Goal: Task Accomplishment & Management: Use online tool/utility

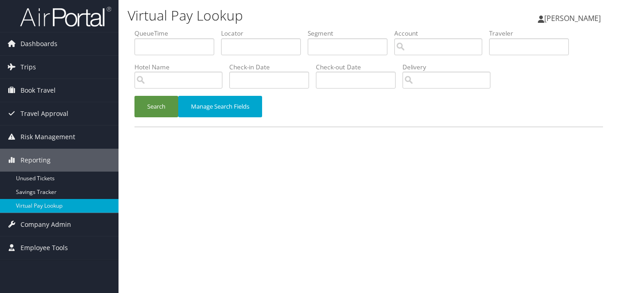
click at [240, 29] on ul "QueueTime Locator Segment Account Traveler Hotel Name Check-in Date Check-out D…" at bounding box center [369, 29] width 469 height 0
drag, startPoint x: 240, startPoint y: 60, endPoint x: 236, endPoint y: 44, distance: 16.4
click at [236, 44] on input "text" at bounding box center [261, 46] width 80 height 17
paste input "DUDBHH"
type input "DUDBHH"
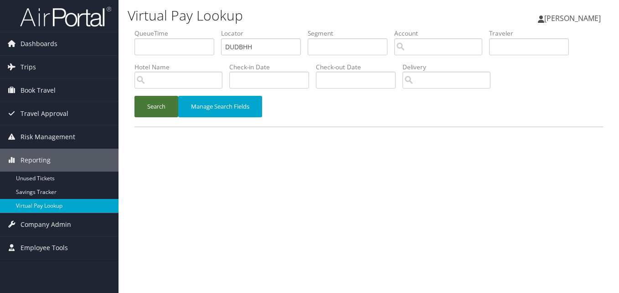
click at [148, 107] on button "Search" at bounding box center [157, 106] width 44 height 21
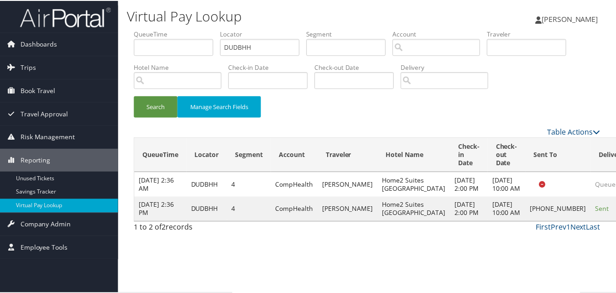
scroll to position [0, 0]
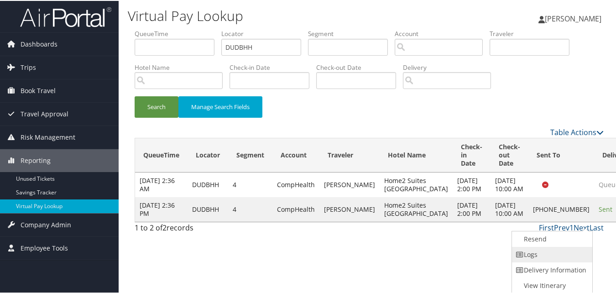
click at [537, 249] on link "Logs" at bounding box center [551, 254] width 78 height 16
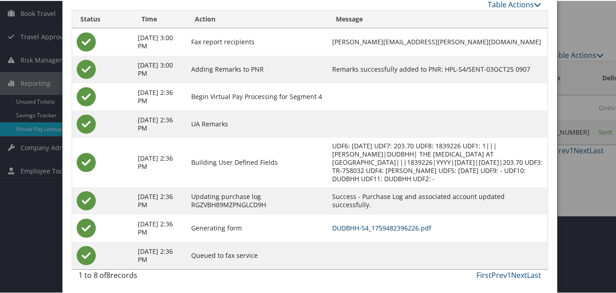
scroll to position [78, 0]
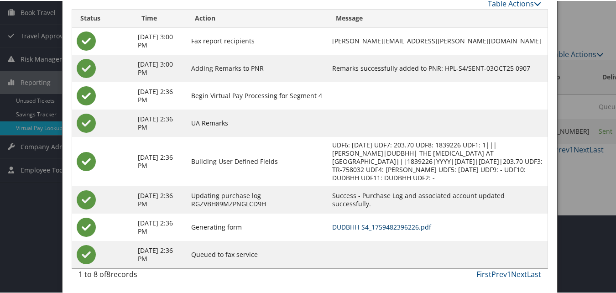
click at [403, 228] on link "DUDBHH-S4_1759482396226.pdf" at bounding box center [381, 226] width 99 height 9
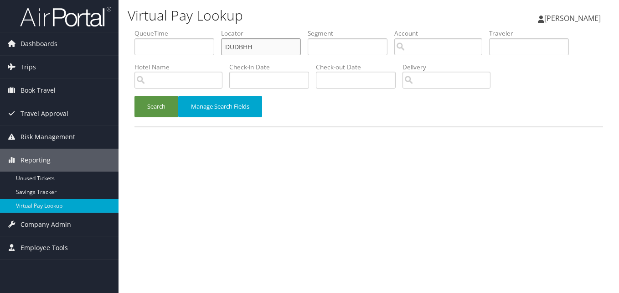
click at [120, 39] on div "Virtual Pay Lookup [PERSON_NAME] [PERSON_NAME] My Settings Travel Agency Contac…" at bounding box center [369, 146] width 501 height 293
paste input "JIIQFC"
type input "JIIQFC"
click at [151, 101] on button "Search" at bounding box center [157, 106] width 44 height 21
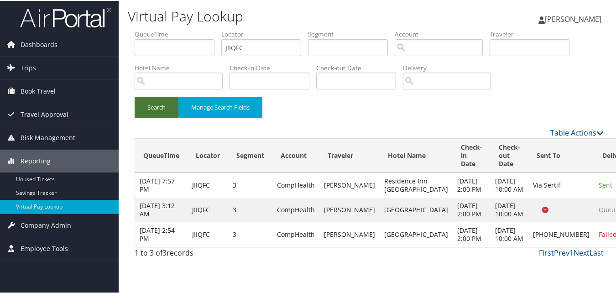
scroll to position [2, 0]
click at [579, 223] on link "Logs" at bounding box center [582, 226] width 36 height 16
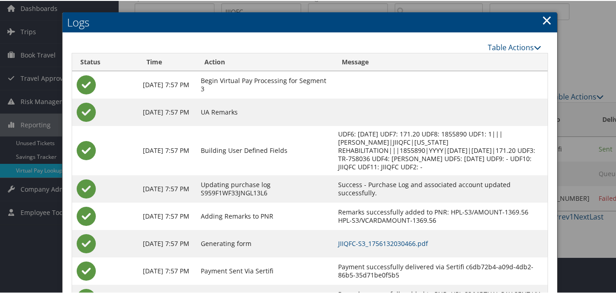
scroll to position [72, 0]
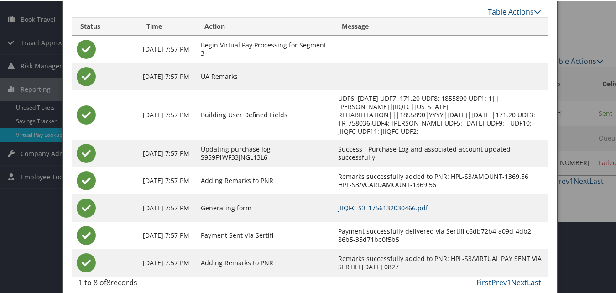
click at [390, 203] on link "JIIQFC-S3_1756132030466.pdf" at bounding box center [383, 207] width 90 height 9
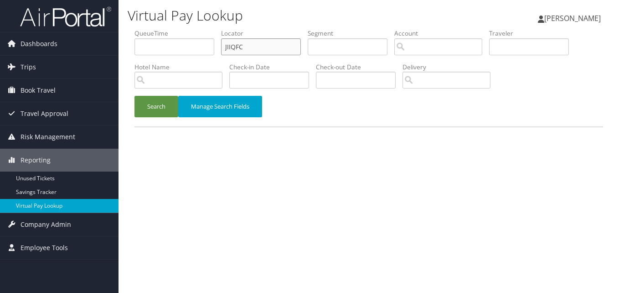
paste input "FDQSEA"
drag, startPoint x: 232, startPoint y: 42, endPoint x: 160, endPoint y: 44, distance: 72.5
click at [160, 29] on ul "QueueTime Locator JIIQFC Segment Account Traveler Hotel Name Check-in Date Chec…" at bounding box center [369, 29] width 469 height 0
type input "FDQSEA"
click at [147, 114] on button "Search" at bounding box center [157, 106] width 44 height 21
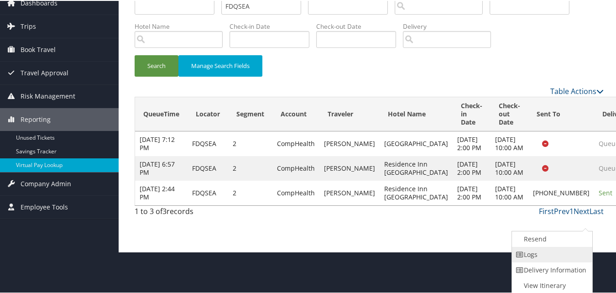
click at [539, 252] on link "Logs" at bounding box center [551, 254] width 78 height 16
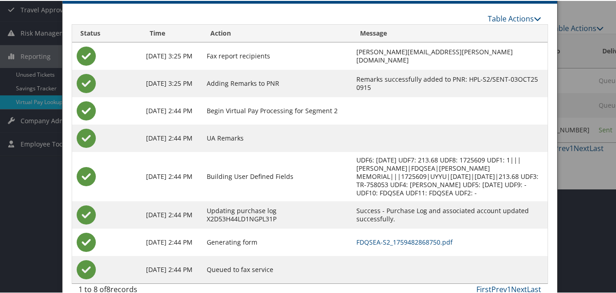
scroll to position [120, 0]
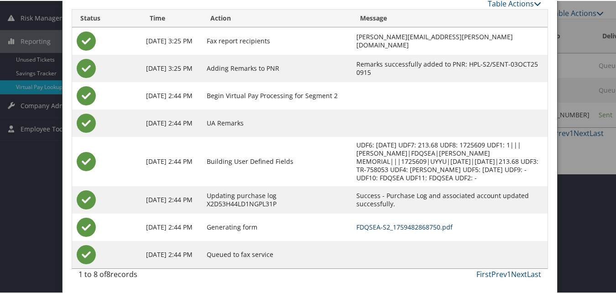
click at [375, 224] on link "FDQSEA-S2_1759482868750.pdf" at bounding box center [404, 226] width 96 height 9
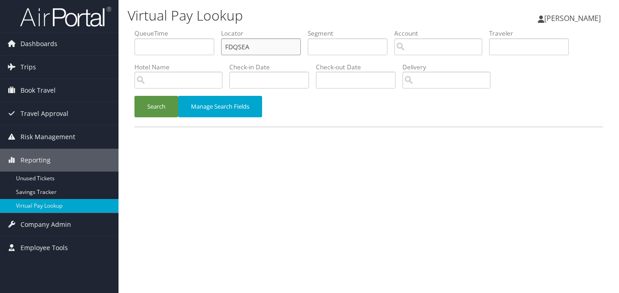
drag, startPoint x: 260, startPoint y: 49, endPoint x: 145, endPoint y: 63, distance: 115.4
click at [144, 29] on ul "QueueTime Locator FDQSEA Segment Account Traveler Hotel Name Check-in Date Chec…" at bounding box center [369, 29] width 469 height 0
paste input "KMNHQK"
drag, startPoint x: 142, startPoint y: 99, endPoint x: 145, endPoint y: 105, distance: 6.9
click at [145, 105] on button "Search" at bounding box center [157, 106] width 44 height 21
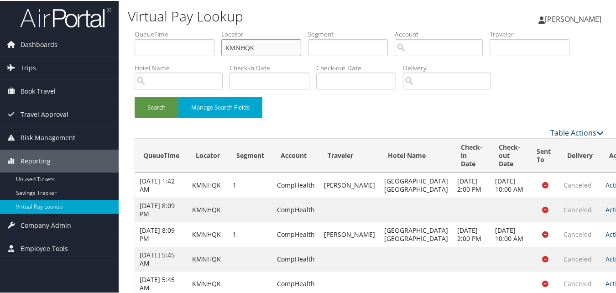
paste input "JUZEQY"
drag, startPoint x: 258, startPoint y: 46, endPoint x: 191, endPoint y: 48, distance: 67.1
click at [191, 29] on ul "QueueTime Locator JUZEQY Segment Account Traveler Hotel Name Check-in Date Chec…" at bounding box center [369, 29] width 469 height 0
type input "JUZEQY"
click at [135, 96] on button "Search" at bounding box center [157, 106] width 44 height 21
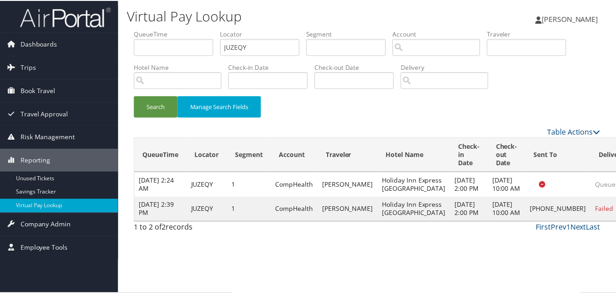
scroll to position [9, 0]
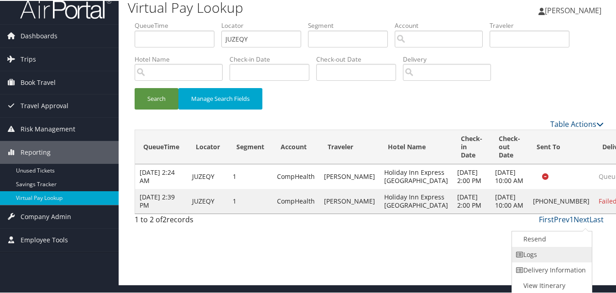
drag, startPoint x: 582, startPoint y: 231, endPoint x: 558, endPoint y: 251, distance: 31.1
click at [558, 251] on link "Logs" at bounding box center [551, 254] width 78 height 16
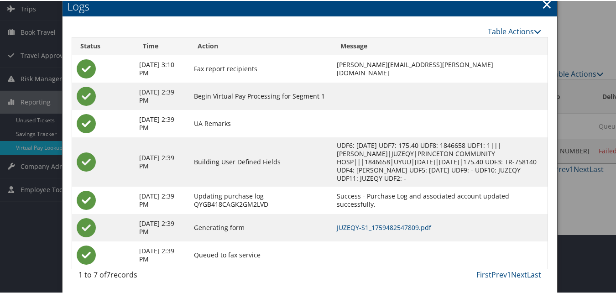
scroll to position [59, 0]
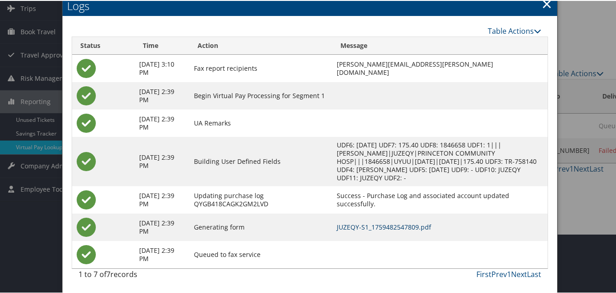
click at [392, 224] on link "JUZEQY-S1_1759482547809.pdf" at bounding box center [384, 226] width 94 height 9
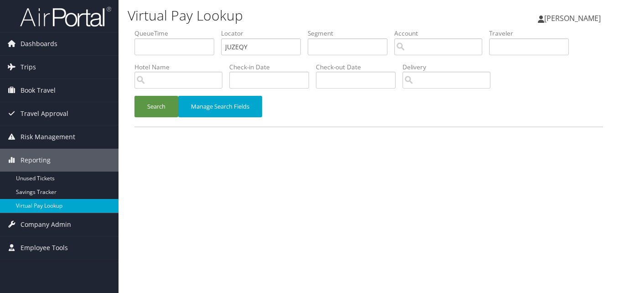
click at [125, 54] on div "Virtual Pay Lookup [PERSON_NAME] [PERSON_NAME] My Settings Travel Agency Contac…" at bounding box center [369, 146] width 501 height 293
type input "MNCVXS"
click at [157, 104] on button "Search" at bounding box center [157, 106] width 44 height 21
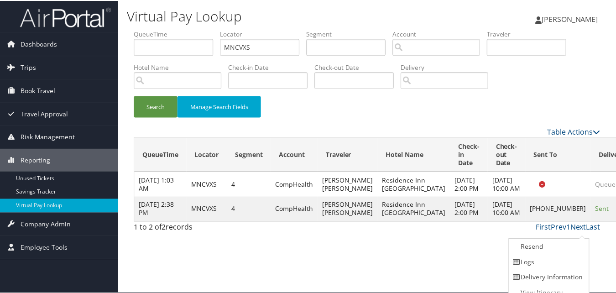
scroll to position [9, 0]
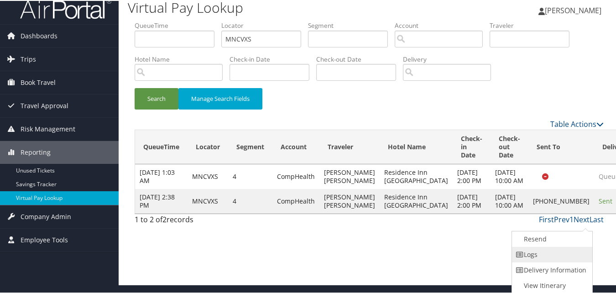
click at [545, 257] on link "Logs" at bounding box center [551, 254] width 78 height 16
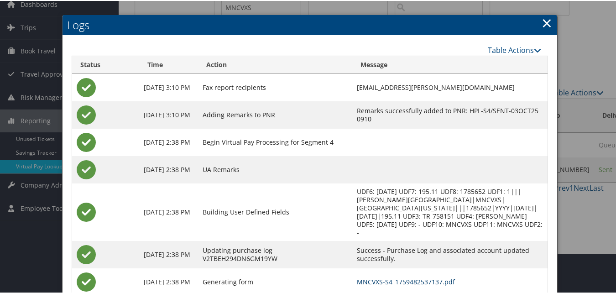
scroll to position [95, 0]
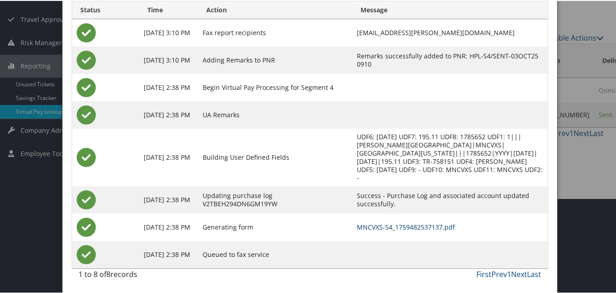
click at [402, 226] on link "MNCVXS-S4_1759482537137.pdf" at bounding box center [406, 226] width 98 height 9
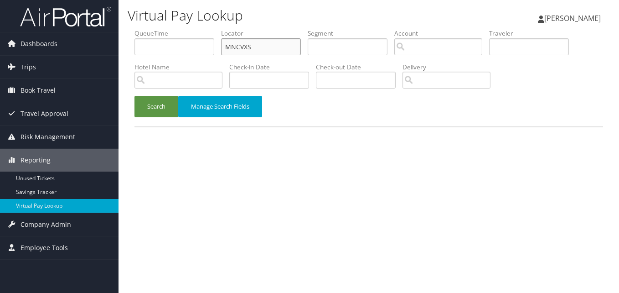
click at [250, 46] on input "MNCVXS" at bounding box center [261, 46] width 80 height 17
paste input "FTUNTE"
drag, startPoint x: 257, startPoint y: 46, endPoint x: 203, endPoint y: 51, distance: 54.5
click at [203, 29] on ul "QueueTime Locator FTUNTE Segment Account Traveler Hotel Name Check-in Date Chec…" at bounding box center [369, 29] width 469 height 0
type input "FTUNTE"
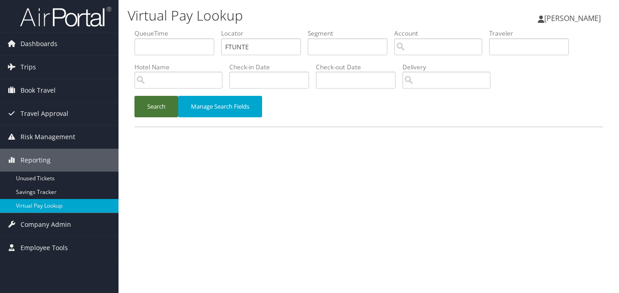
click at [165, 113] on button "Search" at bounding box center [157, 106] width 44 height 21
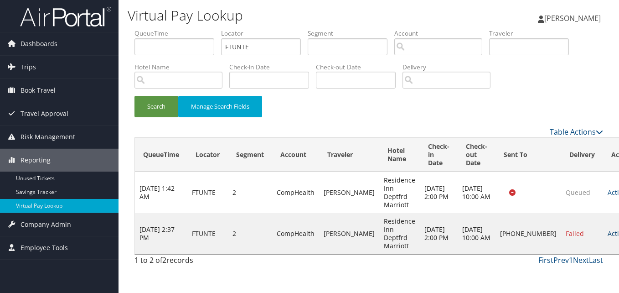
click at [608, 229] on link "Actions" at bounding box center [622, 233] width 29 height 9
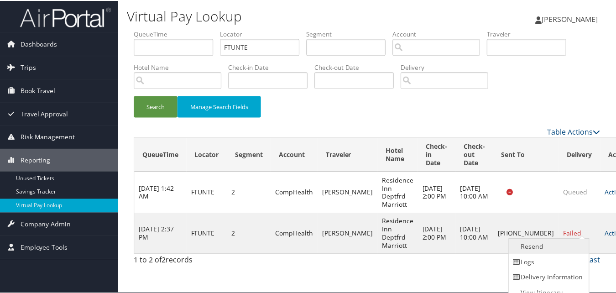
scroll to position [9, 0]
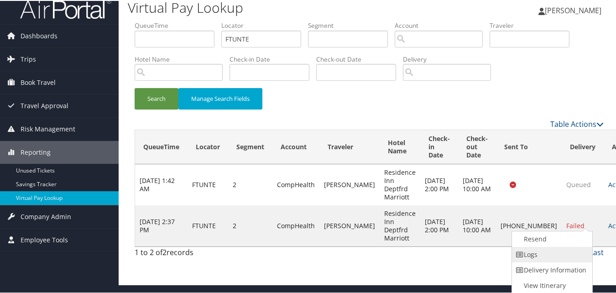
click at [548, 248] on link "Logs" at bounding box center [551, 254] width 78 height 16
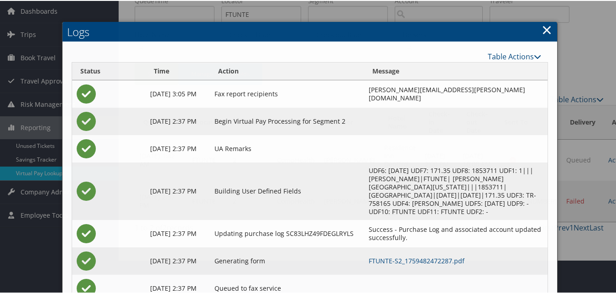
scroll to position [59, 0]
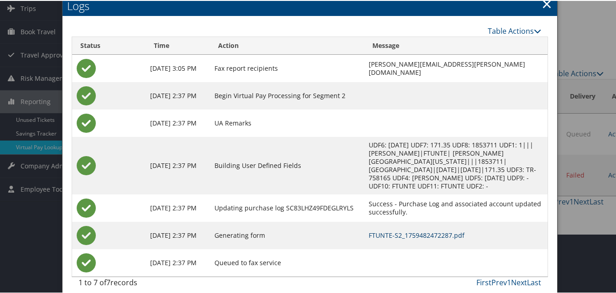
click at [369, 230] on link "FTUNTE-S2_1759482472287.pdf" at bounding box center [417, 234] width 96 height 9
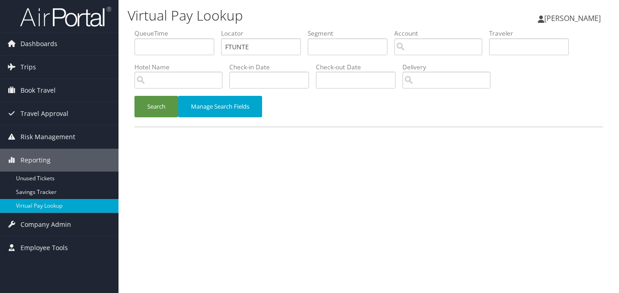
click at [203, 29] on ul "QueueTime Locator FTUNTE Segment Account Traveler Hotel Name Check-in Date Chec…" at bounding box center [369, 29] width 469 height 0
click at [147, 100] on button "Search" at bounding box center [157, 106] width 44 height 21
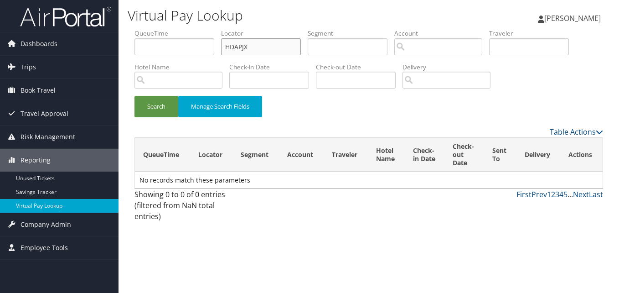
click at [254, 39] on input "HDAPJX" at bounding box center [261, 46] width 80 height 17
click at [244, 47] on input "HDAPJX" at bounding box center [261, 46] width 80 height 17
type input "HDAPJX"
click at [135, 96] on button "Search" at bounding box center [157, 106] width 44 height 21
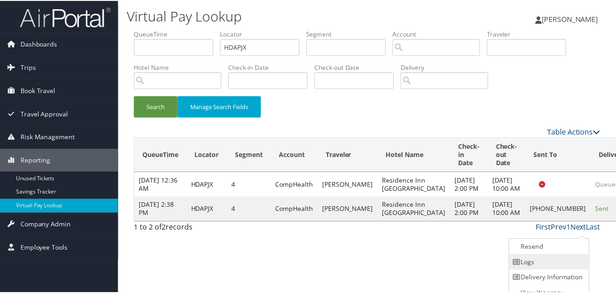
scroll to position [9, 0]
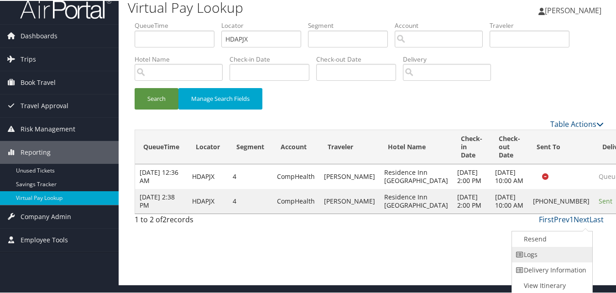
click at [546, 252] on link "Logs" at bounding box center [551, 254] width 78 height 16
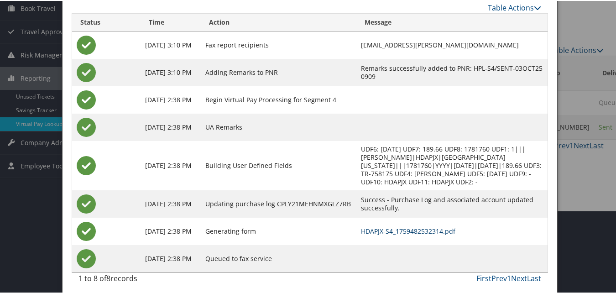
scroll to position [87, 0]
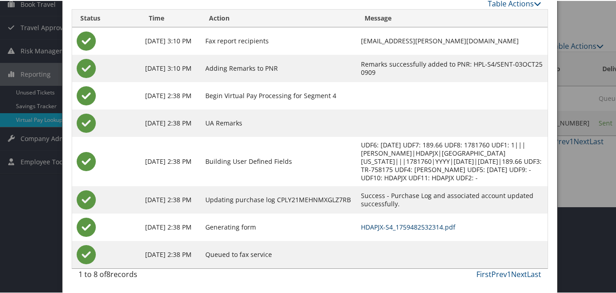
click at [394, 229] on link "HDAPJX-S4_1759482532314.pdf" at bounding box center [408, 226] width 94 height 9
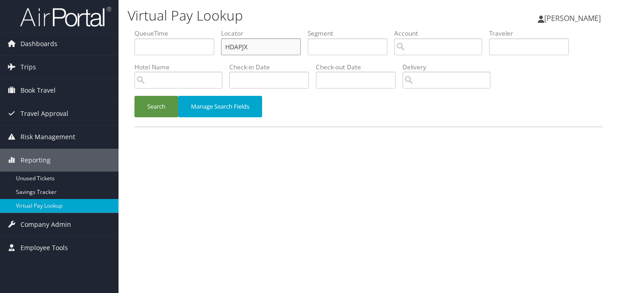
drag, startPoint x: 257, startPoint y: 52, endPoint x: 193, endPoint y: 59, distance: 64.7
click at [193, 29] on ul "QueueTime Locator HDAPJX Segment Account Traveler Hotel Name Check-in Date Chec…" at bounding box center [369, 29] width 469 height 0
paste input "WFLFZN"
type input "WFLFZN"
click at [143, 120] on div "Search Manage Search Fields" at bounding box center [369, 111] width 483 height 31
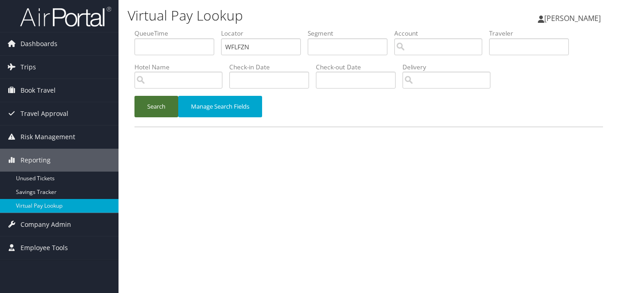
click at [158, 107] on button "Search" at bounding box center [157, 106] width 44 height 21
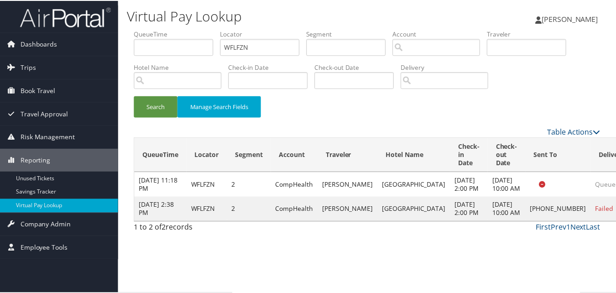
scroll to position [9, 0]
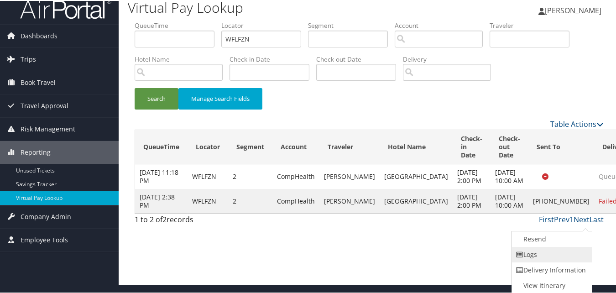
click at [538, 249] on link "Logs" at bounding box center [551, 254] width 78 height 16
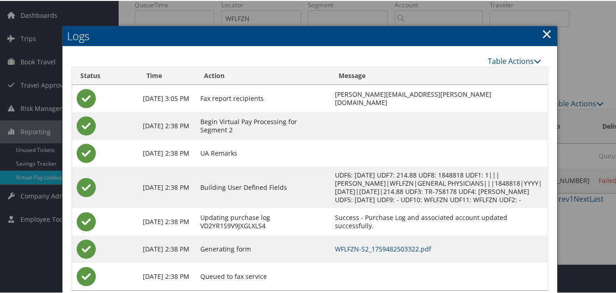
scroll to position [59, 0]
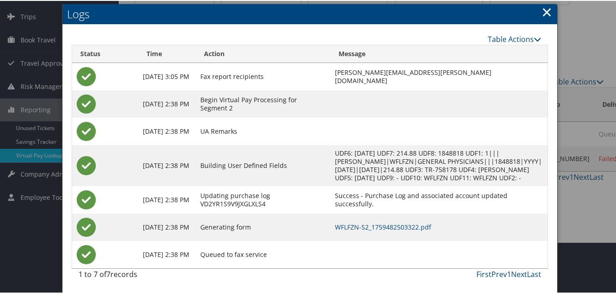
click at [368, 230] on td "WFLFZN-S2_1759482503322.pdf" at bounding box center [438, 226] width 217 height 27
click at [368, 225] on link "WFLFZN-S2_1759482503322.pdf" at bounding box center [383, 226] width 96 height 9
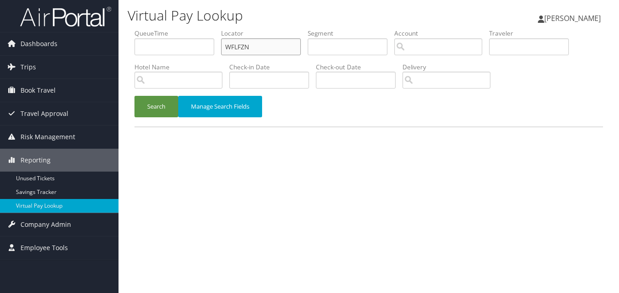
drag, startPoint x: 270, startPoint y: 47, endPoint x: 192, endPoint y: 59, distance: 78.1
click at [192, 29] on ul "QueueTime Locator WFLFZN Segment Account Traveler Hotel Name Check-in Date Chec…" at bounding box center [369, 29] width 469 height 0
paste input "HYVFO"
type input "WHYVFO"
click at [161, 109] on button "Search" at bounding box center [157, 106] width 44 height 21
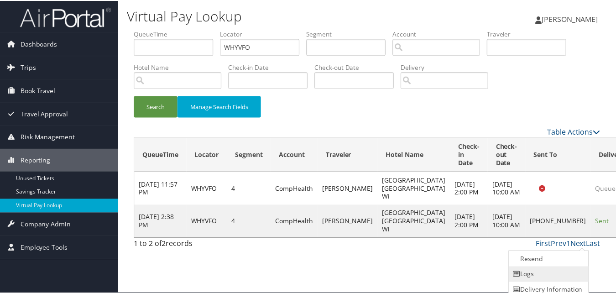
scroll to position [21, 0]
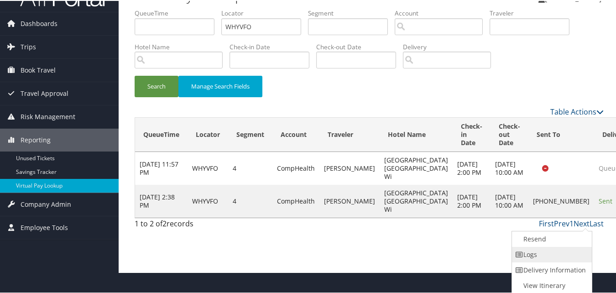
click at [545, 256] on link "Logs" at bounding box center [551, 254] width 78 height 16
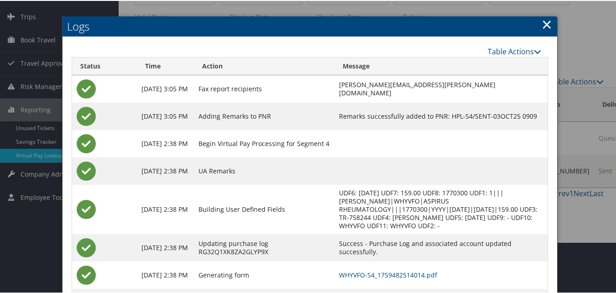
scroll to position [91, 0]
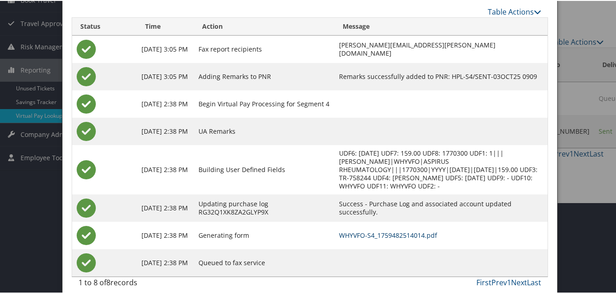
click at [374, 230] on link "WHYVFO-S4_1759482514014.pdf" at bounding box center [388, 234] width 98 height 9
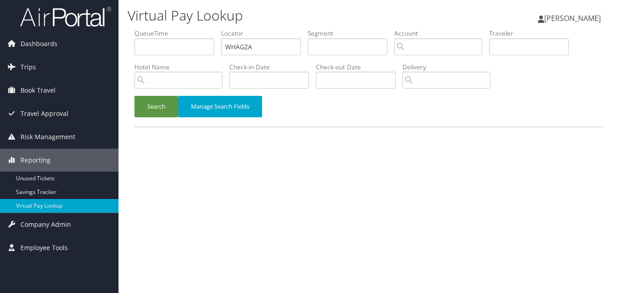
click at [160, 29] on ul "QueueTime Locator WHAGZA Segment Account Traveler Hotel Name Check-in Date Chec…" at bounding box center [369, 29] width 469 height 0
type input "WHAGZA"
click at [155, 104] on button "Search" at bounding box center [157, 106] width 44 height 21
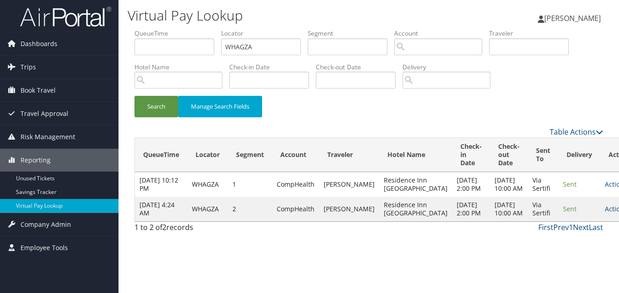
click at [601, 221] on td "Actions Resend Logs View Itinerary" at bounding box center [621, 209] width 40 height 25
drag, startPoint x: 576, startPoint y: 239, endPoint x: 574, endPoint y: 232, distance: 6.6
click at [605, 213] on link "Actions" at bounding box center [619, 208] width 29 height 9
click at [549, 258] on link "Logs" at bounding box center [564, 263] width 57 height 16
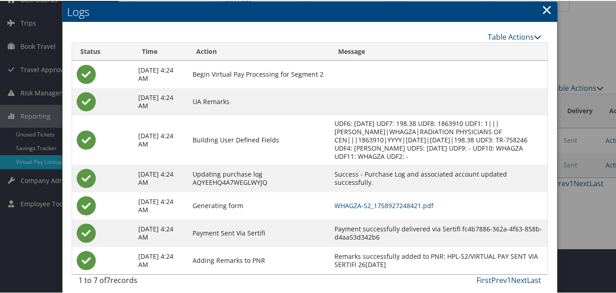
scroll to position [51, 0]
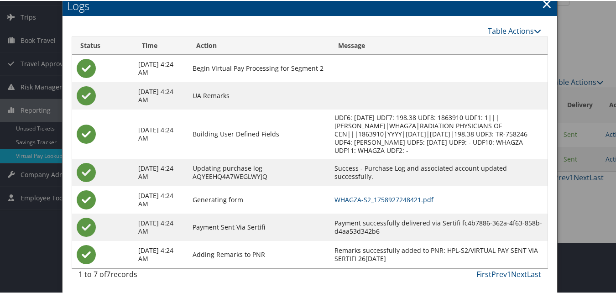
click at [410, 203] on td "WHAGZA-S2_1758927248421.pdf" at bounding box center [439, 198] width 218 height 27
click at [407, 197] on link "WHAGZA-S2_1758927248421.pdf" at bounding box center [383, 198] width 99 height 9
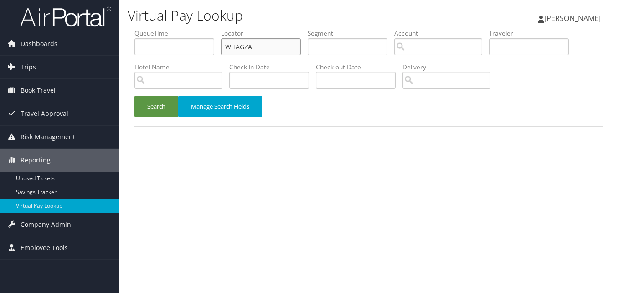
drag, startPoint x: 259, startPoint y: 43, endPoint x: 186, endPoint y: 65, distance: 76.2
click at [179, 29] on ul "QueueTime Locator WHAGZA Segment Account Traveler Hotel Name Check-in Date Chec…" at bounding box center [369, 29] width 469 height 0
paste input "LYRVID"
click at [135, 96] on button "Search" at bounding box center [157, 106] width 44 height 21
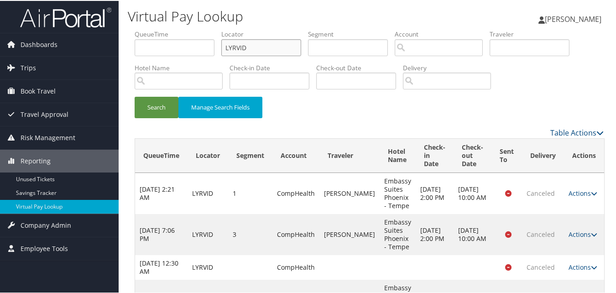
drag, startPoint x: 238, startPoint y: 51, endPoint x: 206, endPoint y: 56, distance: 31.9
click at [206, 29] on ul "QueueTime Locator LYRVID Segment Account Traveler Hotel Name Check-in Date Chec…" at bounding box center [369, 29] width 469 height 0
paste input "AMZASB"
type input "AMZASB"
click at [147, 99] on button "Search" at bounding box center [157, 106] width 44 height 21
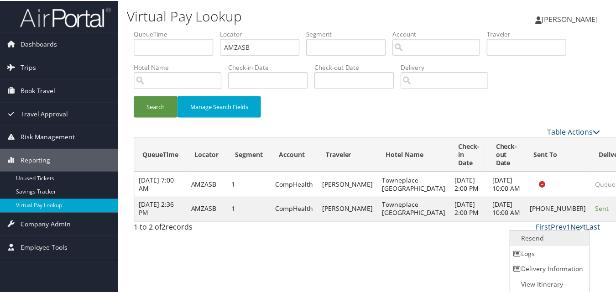
scroll to position [0, 0]
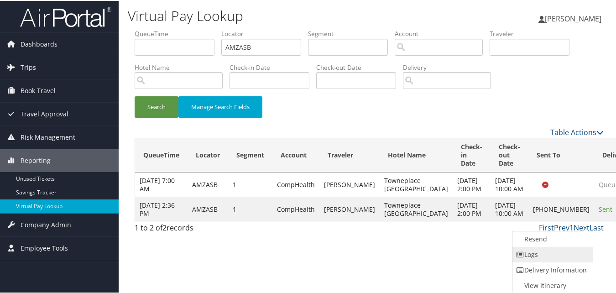
click at [546, 246] on link "Logs" at bounding box center [551, 254] width 78 height 16
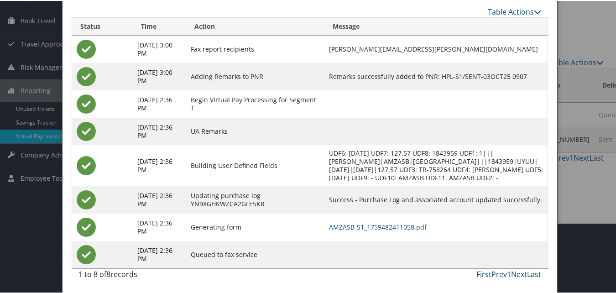
scroll to position [78, 0]
click at [385, 225] on link "AMZASB-S1_1759482411058.pdf" at bounding box center [378, 226] width 98 height 9
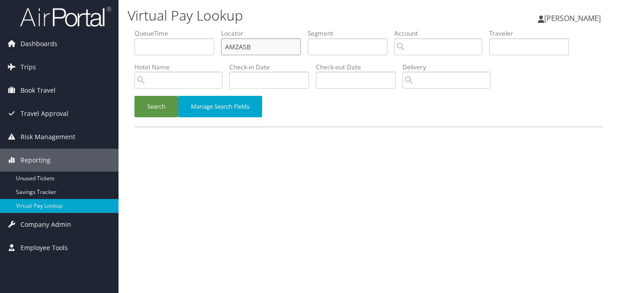
drag, startPoint x: 263, startPoint y: 42, endPoint x: 196, endPoint y: 59, distance: 69.3
click at [197, 29] on ul "QueueTime Locator AMZASB Segment Account Traveler Hotel Name Check-in Date Chec…" at bounding box center [369, 29] width 469 height 0
paste input "SAOFOM"
type input "SAOFOM"
click at [135, 96] on button "Search" at bounding box center [157, 106] width 44 height 21
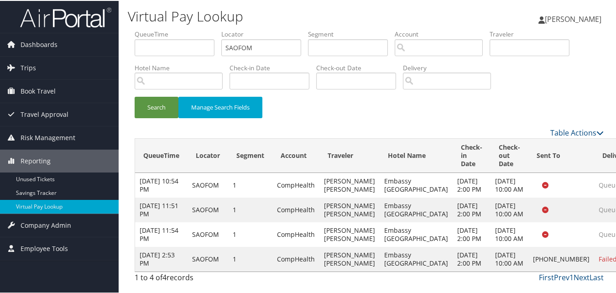
drag, startPoint x: 582, startPoint y: 254, endPoint x: 551, endPoint y: 253, distance: 31.0
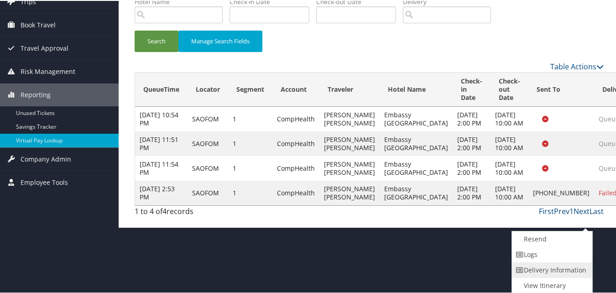
click at [542, 263] on link "Delivery Information" at bounding box center [551, 269] width 78 height 16
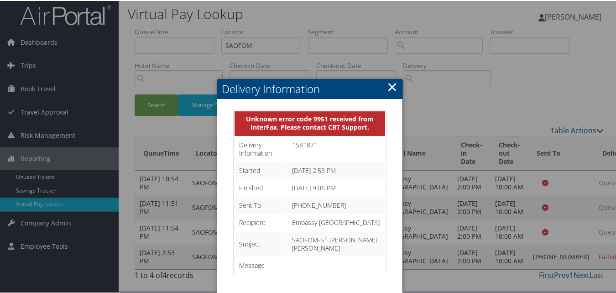
click at [393, 77] on link "×" at bounding box center [392, 86] width 10 height 18
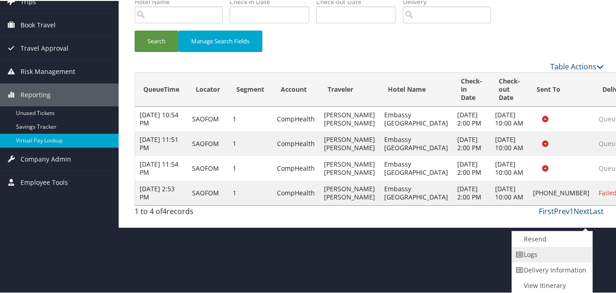
click at [540, 253] on link "Logs" at bounding box center [551, 254] width 78 height 16
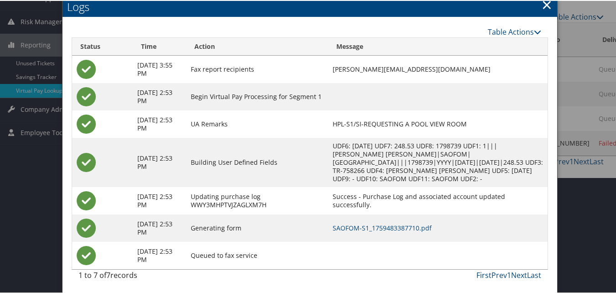
scroll to position [117, 0]
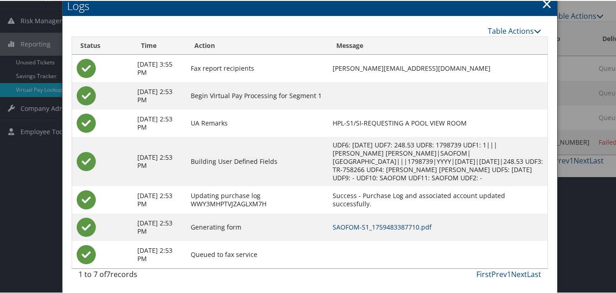
click at [375, 228] on link "SAOFOM-S1_1759483387710.pdf" at bounding box center [382, 226] width 99 height 9
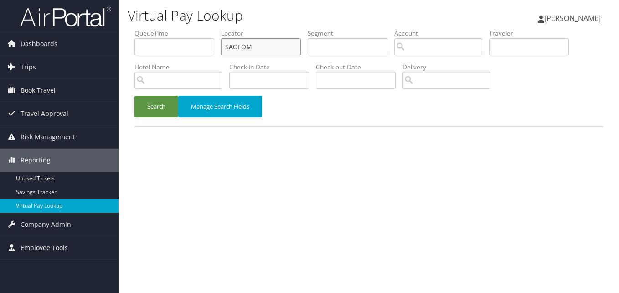
drag, startPoint x: 277, startPoint y: 49, endPoint x: 201, endPoint y: 60, distance: 77.0
click at [201, 29] on ul "QueueTime Locator SAOFOM Segment Account Traveler Hotel Name Check-in Date Chec…" at bounding box center [369, 29] width 469 height 0
paste input "SLKKOH"
click at [135, 96] on button "Search" at bounding box center [157, 106] width 44 height 21
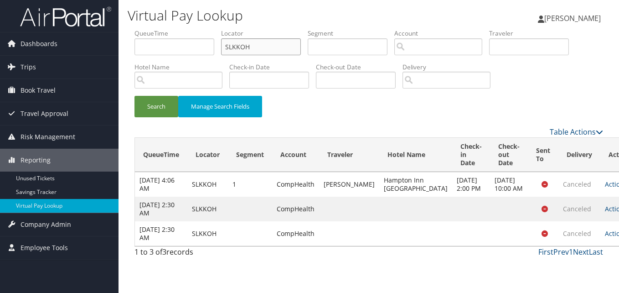
drag, startPoint x: 249, startPoint y: 48, endPoint x: 191, endPoint y: 55, distance: 58.4
click at [192, 29] on ul "QueueTime Locator SLKKOH Segment Account Traveler Hotel Name Check-in Date Chec…" at bounding box center [369, 29] width 469 height 0
paste input "AUWVB"
type input "AUWVB"
click at [158, 107] on button "Search" at bounding box center [157, 106] width 44 height 21
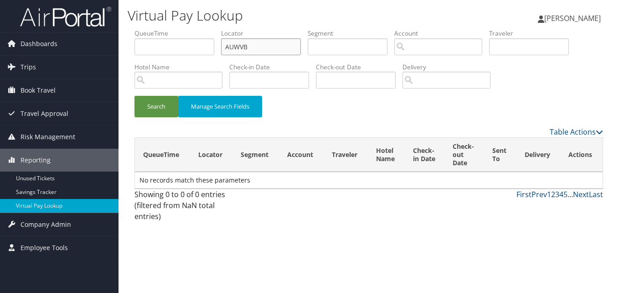
drag, startPoint x: 253, startPoint y: 47, endPoint x: 197, endPoint y: 60, distance: 58.1
click at [197, 29] on ul "QueueTime Locator AUWVB Segment Account Traveler Hotel Name Check-in Date Check…" at bounding box center [369, 29] width 469 height 0
paste input "FUMUSV"
type input "FUMUSV"
click at [153, 103] on button "Search" at bounding box center [157, 106] width 44 height 21
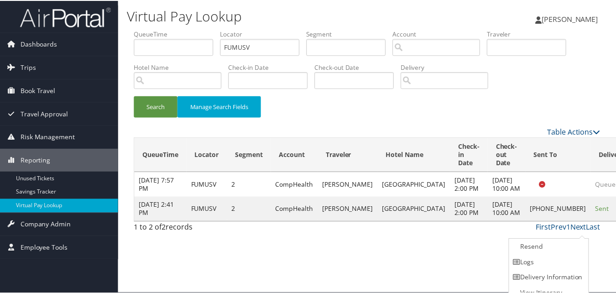
scroll to position [9, 0]
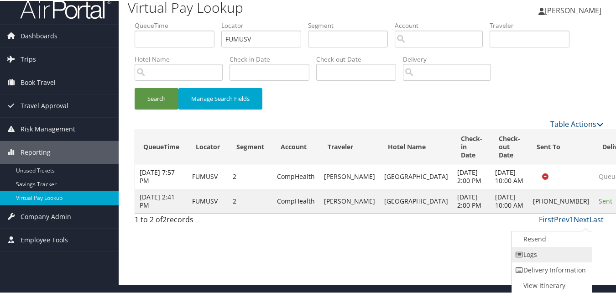
click at [539, 256] on link "Logs" at bounding box center [551, 254] width 78 height 16
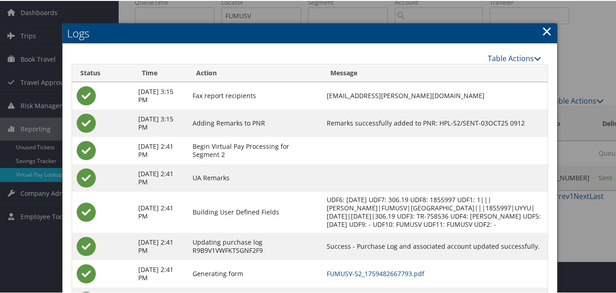
scroll to position [87, 0]
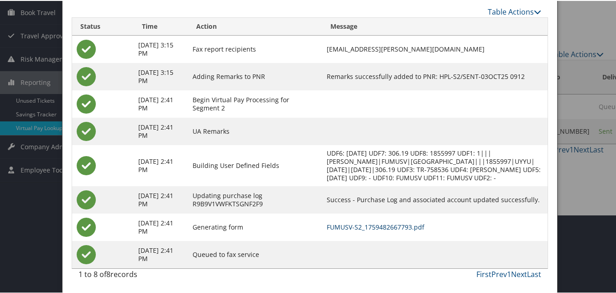
click at [393, 227] on link "FUMUSV-S2_1759482667793.pdf" at bounding box center [376, 226] width 98 height 9
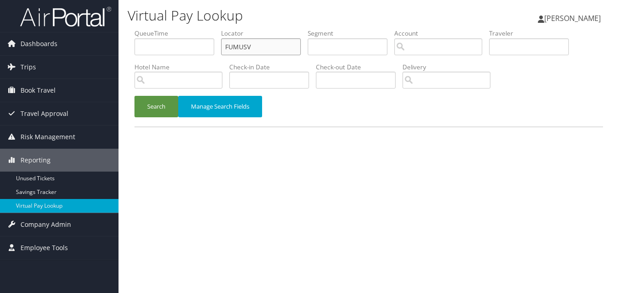
drag, startPoint x: 0, startPoint y: 0, endPoint x: 176, endPoint y: 54, distance: 184.1
click at [176, 29] on ul "QueueTime Locator FUMUSV Segment Account Traveler Hotel Name Check-in Date Chec…" at bounding box center [369, 29] width 469 height 0
paste input "YETYSH"
click at [135, 96] on button "Search" at bounding box center [157, 106] width 44 height 21
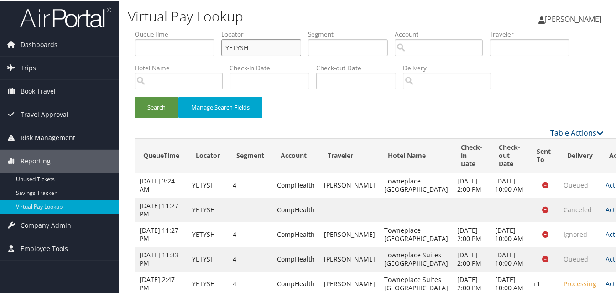
click at [145, 29] on ul "QueueTime Locator YETYSH Segment Account Traveler Hotel Name Check-in Date Chec…" at bounding box center [369, 29] width 469 height 0
paste input "OADQDG"
type input "OADQDG"
drag, startPoint x: 140, startPoint y: 112, endPoint x: 146, endPoint y: 111, distance: 5.6
click at [142, 112] on button "Search" at bounding box center [157, 106] width 44 height 21
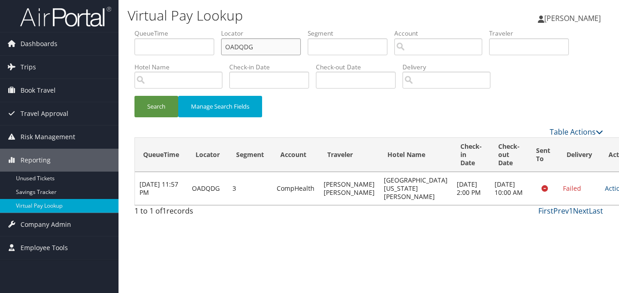
drag, startPoint x: 267, startPoint y: 48, endPoint x: 204, endPoint y: 59, distance: 63.4
click at [204, 29] on ul "QueueTime Locator OADQDG Segment Account Traveler Hotel Name Check-in Date Chec…" at bounding box center [369, 29] width 469 height 0
paste input "LEEPMP"
type input "LEEPMP"
click at [135, 96] on button "Search" at bounding box center [157, 106] width 44 height 21
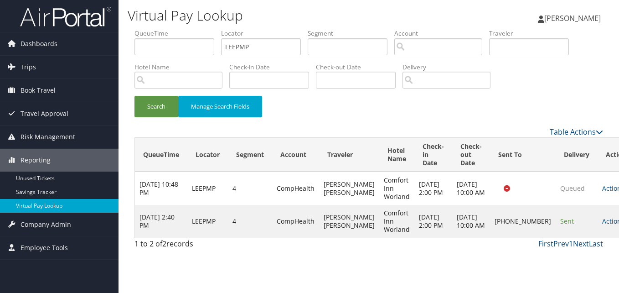
click at [603, 221] on link "Actions" at bounding box center [617, 221] width 29 height 9
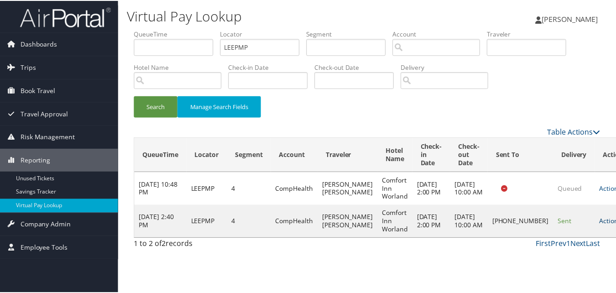
scroll to position [0, 0]
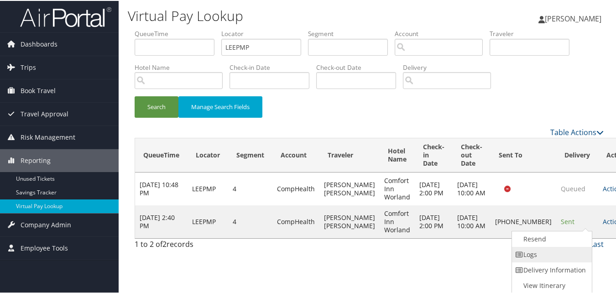
click at [545, 249] on link "Logs" at bounding box center [551, 254] width 78 height 16
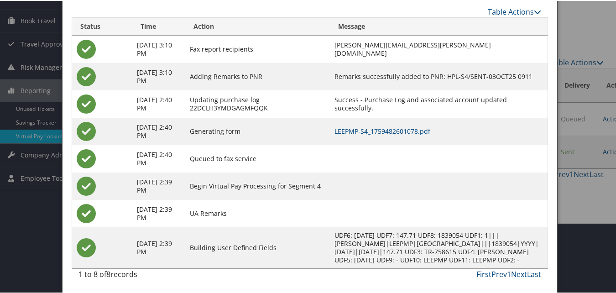
scroll to position [78, 0]
click at [386, 126] on link "LEEPMP-S4_1759482601078.pdf" at bounding box center [382, 130] width 96 height 9
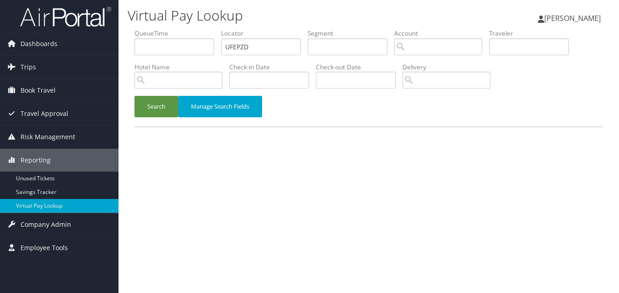
click at [207, 29] on ul "QueueTime Locator UFEPZD Segment Account Traveler Hotel Name Check-in Date Chec…" at bounding box center [369, 29] width 469 height 0
type input "UFEPZD"
click at [169, 114] on button "Search" at bounding box center [157, 106] width 44 height 21
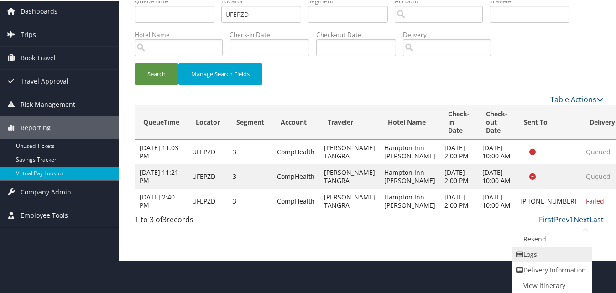
click at [532, 257] on link "Logs" at bounding box center [551, 254] width 78 height 16
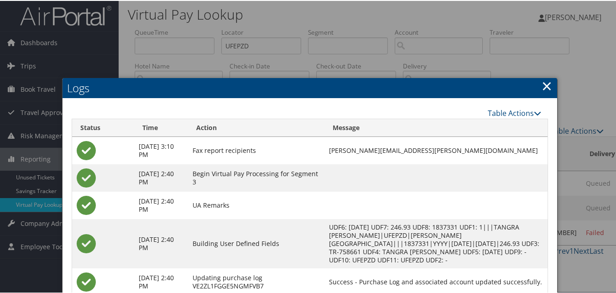
scroll to position [84, 0]
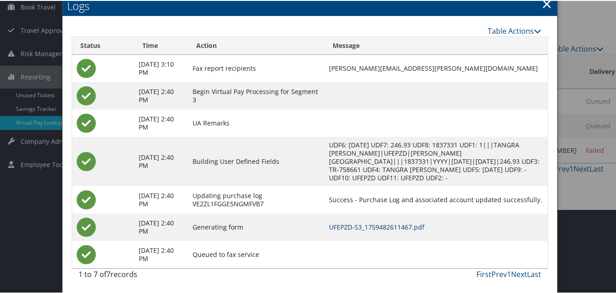
click at [396, 222] on link "UFEPZD-S3_1759482611467.pdf" at bounding box center [376, 226] width 95 height 9
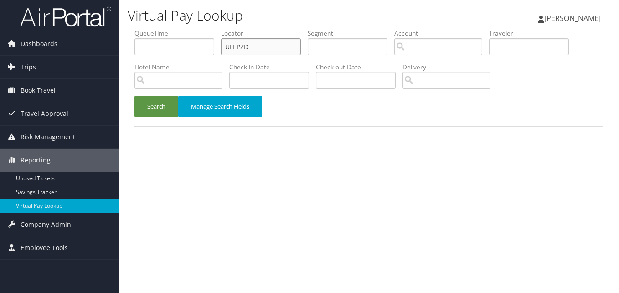
drag, startPoint x: 0, startPoint y: 0, endPoint x: 154, endPoint y: 64, distance: 166.6
click at [154, 29] on ul "QueueTime Locator UFEPZD Segment Account Traveler Hotel Name Check-in Date Chec…" at bounding box center [369, 29] width 469 height 0
paste input "DVSBEE"
type input "DVSBEE"
click at [158, 100] on button "Search" at bounding box center [157, 106] width 44 height 21
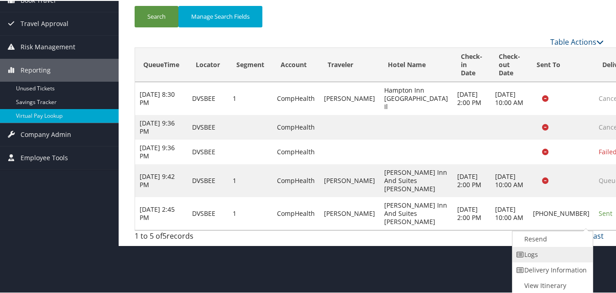
click at [521, 249] on link "Logs" at bounding box center [551, 254] width 78 height 16
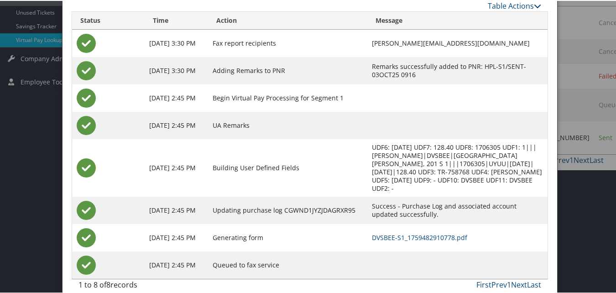
scroll to position [169, 0]
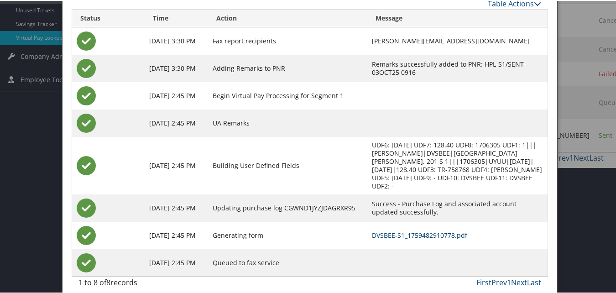
click at [372, 230] on link "DVSBEE-S1_1759482910778.pdf" at bounding box center [419, 234] width 95 height 9
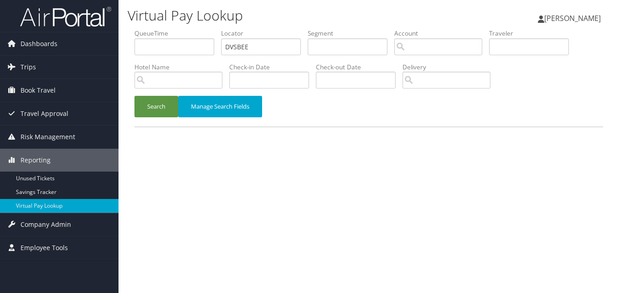
click at [190, 29] on ul "QueueTime Locator DVSBEE Segment Account Traveler Hotel Name Check-in Date Chec…" at bounding box center [369, 29] width 469 height 0
type input "WCBLGN"
click at [135, 105] on button "Search" at bounding box center [157, 106] width 44 height 21
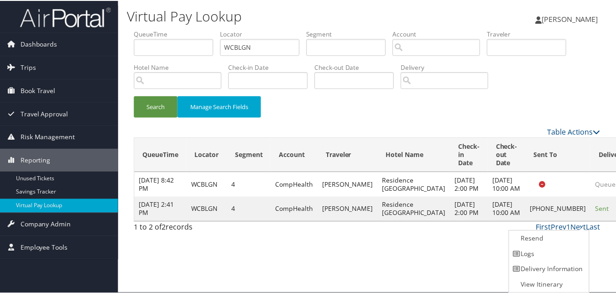
scroll to position [0, 0]
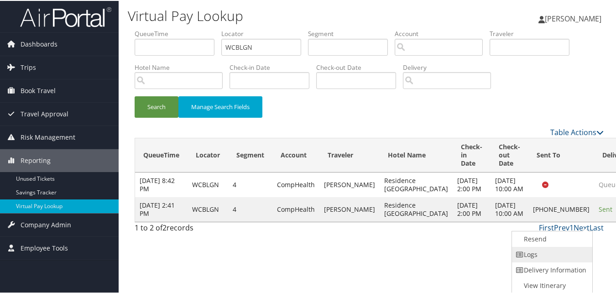
click at [547, 249] on link "Logs" at bounding box center [551, 254] width 78 height 16
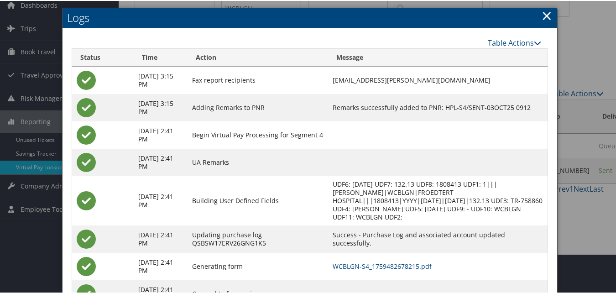
scroll to position [78, 0]
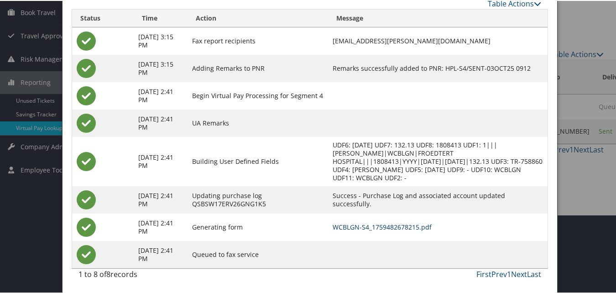
click at [375, 227] on link "WCBLGN-S4_1759482678215.pdf" at bounding box center [382, 226] width 99 height 9
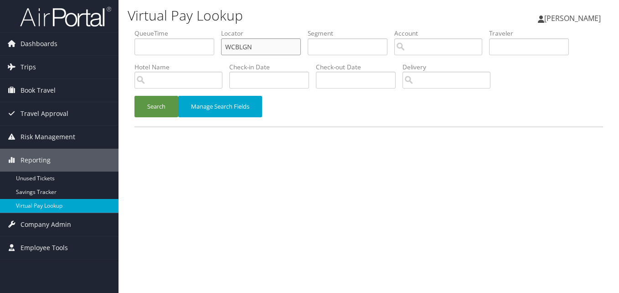
drag, startPoint x: 268, startPoint y: 47, endPoint x: 218, endPoint y: 56, distance: 50.8
click at [218, 29] on ul "QueueTime Locator WCBLGN Segment Account Traveler Hotel Name Check-in Date Chec…" at bounding box center [369, 29] width 469 height 0
paste input "GFUWSV"
type input "GFUWSV"
click at [135, 96] on button "Search" at bounding box center [157, 106] width 44 height 21
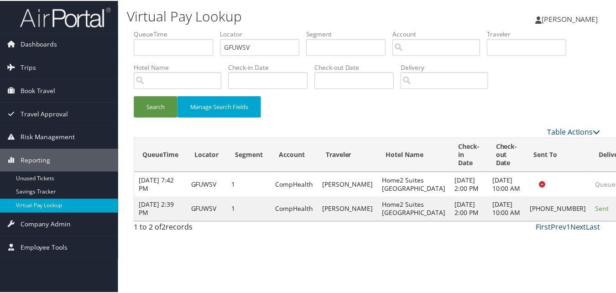
scroll to position [0, 0]
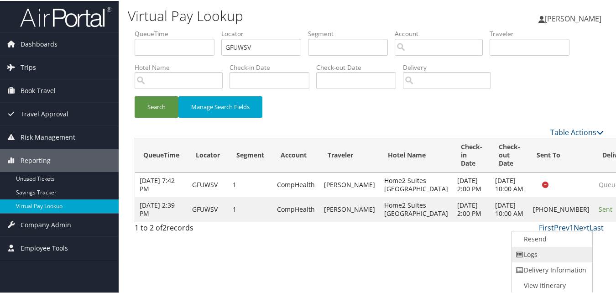
click at [545, 255] on link "Logs" at bounding box center [551, 254] width 78 height 16
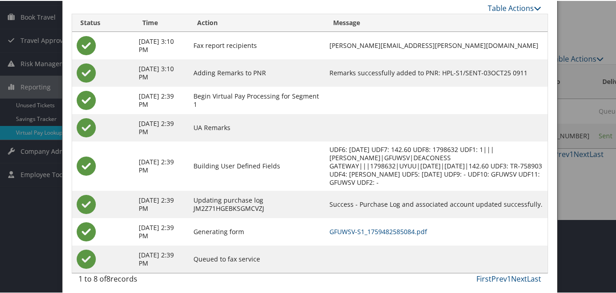
scroll to position [78, 0]
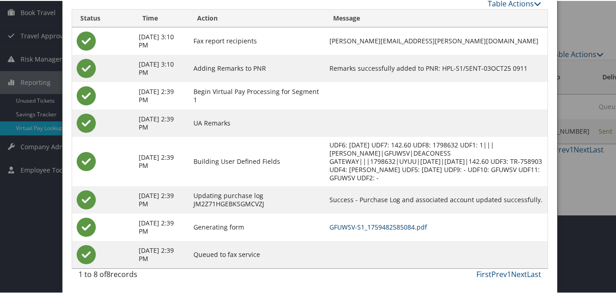
click at [355, 227] on link "GFUWSV-S1_1759482585084.pdf" at bounding box center [378, 226] width 98 height 9
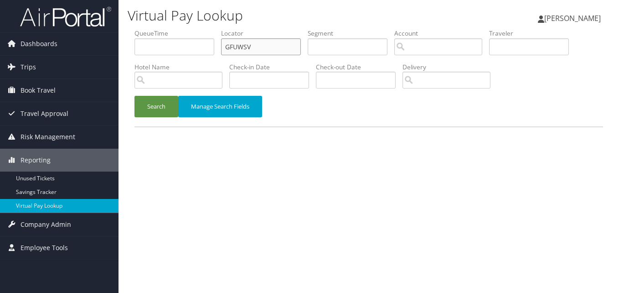
drag, startPoint x: 263, startPoint y: 51, endPoint x: 188, endPoint y: 68, distance: 76.8
click at [195, 29] on ul "QueueTime Locator GFUWSV Segment Account Traveler Hotel Name Check-in Date Chec…" at bounding box center [369, 29] width 469 height 0
paste input "JOXBCE"
type input "JOXBCE"
click at [135, 96] on button "Search" at bounding box center [157, 106] width 44 height 21
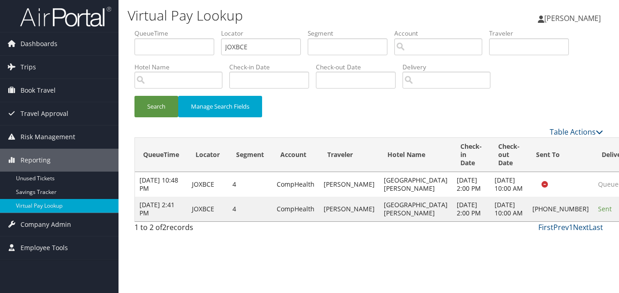
drag, startPoint x: 590, startPoint y: 246, endPoint x: 537, endPoint y: 239, distance: 53.4
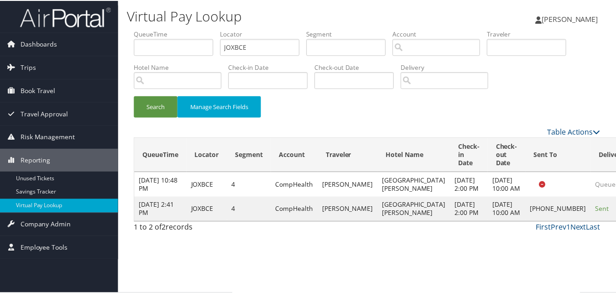
scroll to position [21, 0]
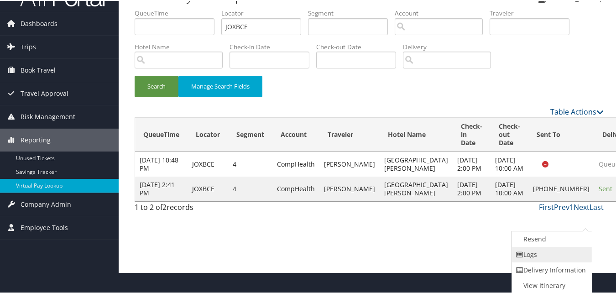
click at [535, 255] on link "Logs" at bounding box center [551, 254] width 78 height 16
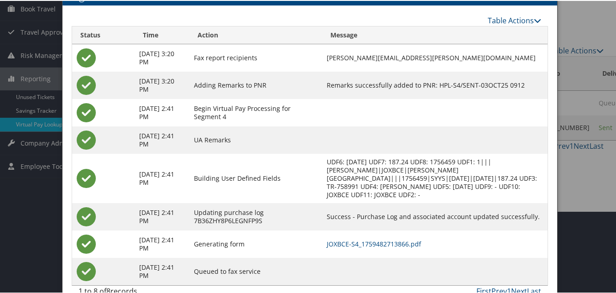
scroll to position [99, 0]
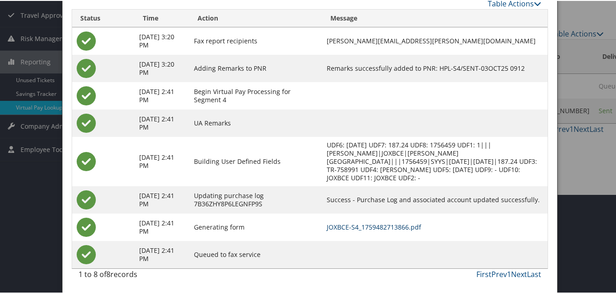
click at [397, 223] on link "JOXBCE-S4_1759482713866.pdf" at bounding box center [374, 226] width 94 height 9
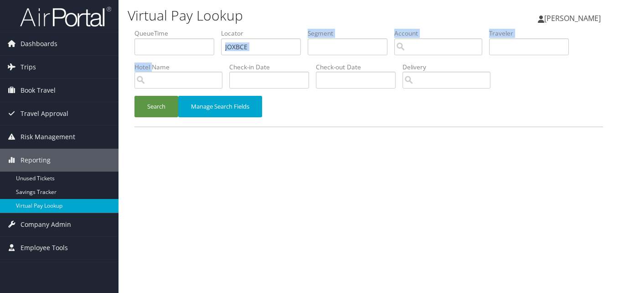
drag, startPoint x: 222, startPoint y: 52, endPoint x: 152, endPoint y: 69, distance: 72.2
click at [152, 29] on ul "QueueTime Locator JOXBCE Segment Account Traveler Hotel Name Check-in Date Chec…" at bounding box center [369, 29] width 469 height 0
drag, startPoint x: 152, startPoint y: 69, endPoint x: 261, endPoint y: 47, distance: 111.2
click at [261, 47] on input "JOXBCE" at bounding box center [261, 46] width 80 height 17
click at [184, 29] on ul "QueueTime Locator JOXBCE Segment Account Traveler Hotel Name Check-in Date Chec…" at bounding box center [369, 29] width 469 height 0
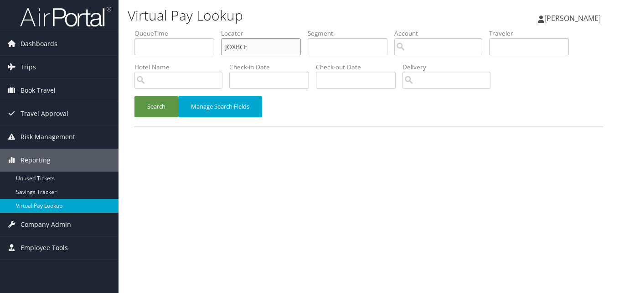
paste input "GAEER"
type input "GAEERE"
drag, startPoint x: 169, startPoint y: 110, endPoint x: 162, endPoint y: 113, distance: 6.9
click at [162, 113] on button "Search" at bounding box center [157, 106] width 44 height 21
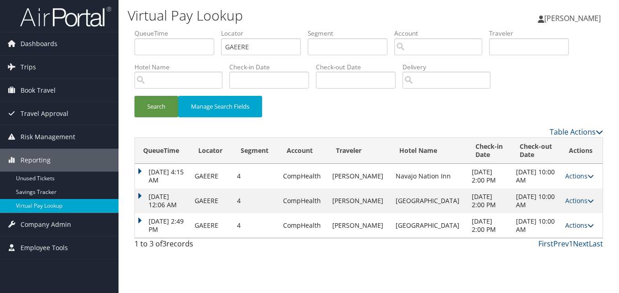
click at [573, 222] on link "Actions" at bounding box center [580, 225] width 29 height 9
click at [551, 253] on link "Logs" at bounding box center [557, 254] width 57 height 16
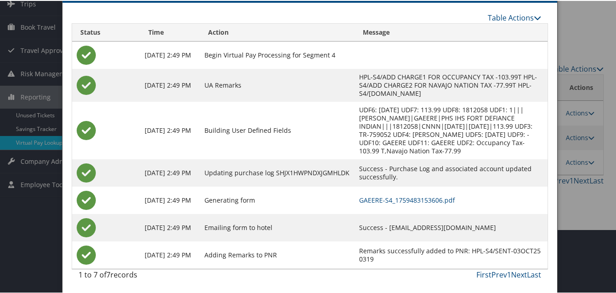
scroll to position [64, 0]
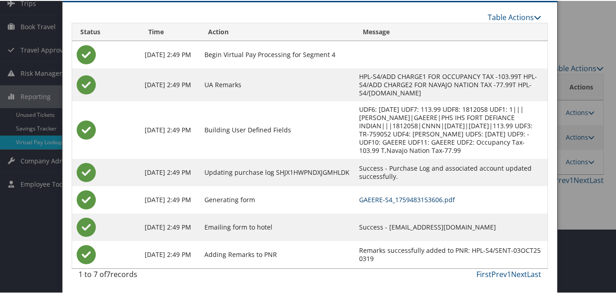
click at [420, 200] on link "GAEERE-S4_1759483153606.pdf" at bounding box center [407, 198] width 96 height 9
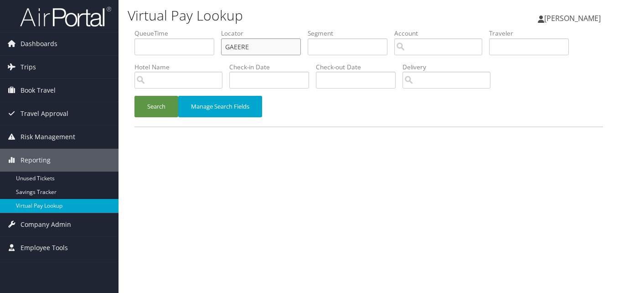
drag, startPoint x: 249, startPoint y: 45, endPoint x: 211, endPoint y: 47, distance: 37.9
click at [211, 29] on ul "QueueTime Locator GAEERE Segment Account Traveler Hotel Name Check-in Date Chec…" at bounding box center [369, 29] width 469 height 0
paste input "KCDGJL"
type input "KCDGJL"
click at [135, 96] on button "Search" at bounding box center [157, 106] width 44 height 21
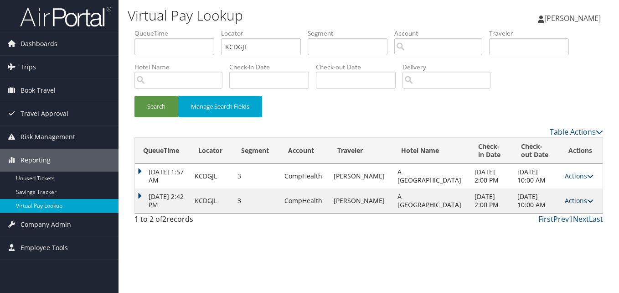
click at [565, 198] on link "Actions" at bounding box center [579, 200] width 29 height 9
click at [540, 224] on link "Logs" at bounding box center [557, 230] width 57 height 16
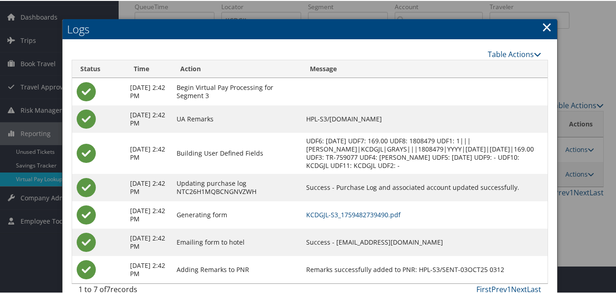
scroll to position [42, 0]
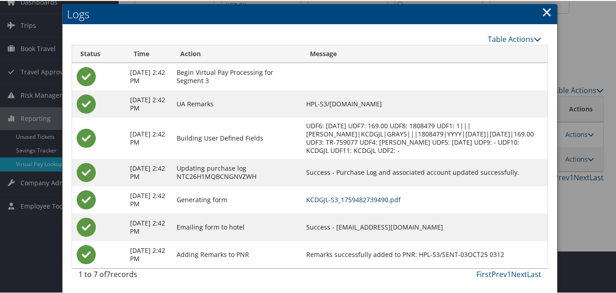
click at [395, 198] on link "KCDGJL-S3_1759482739490.pdf" at bounding box center [353, 198] width 94 height 9
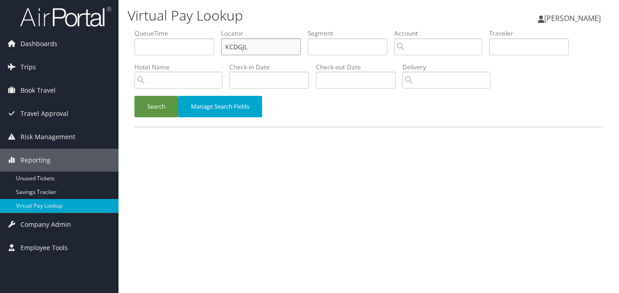
drag, startPoint x: 251, startPoint y: 46, endPoint x: 216, endPoint y: 52, distance: 35.8
click at [216, 29] on ul "QueueTime Locator KCDGJL Segment Account Traveler Hotel Name Check-in Date Chec…" at bounding box center [369, 29] width 469 height 0
paste input "FOXNFA"
type input "FOXNFA"
click at [135, 96] on button "Search" at bounding box center [157, 106] width 44 height 21
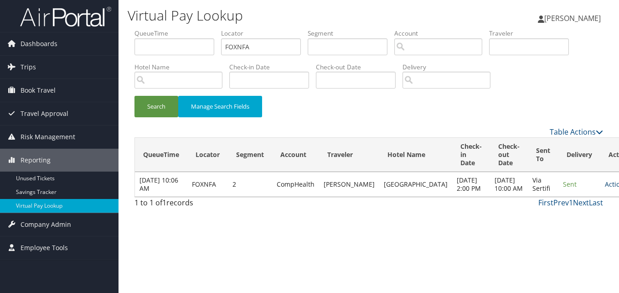
click at [605, 184] on link "Actions" at bounding box center [619, 184] width 29 height 9
click at [553, 213] on link "Logs" at bounding box center [564, 217] width 57 height 16
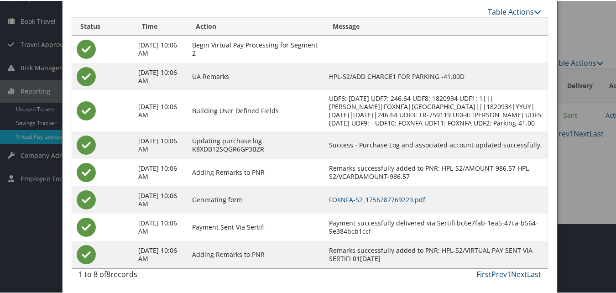
scroll to position [78, 0]
click at [384, 201] on link "FOXNFA-S2_1756787769229.pdf" at bounding box center [377, 198] width 96 height 9
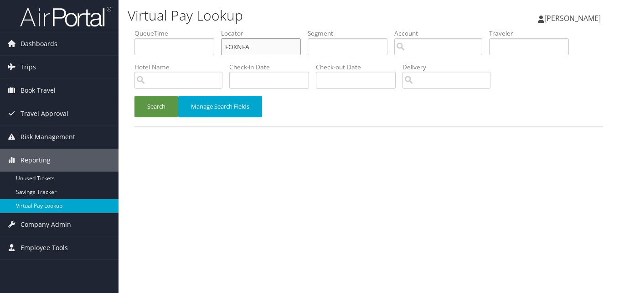
drag, startPoint x: 267, startPoint y: 41, endPoint x: 202, endPoint y: 52, distance: 66.2
click at [202, 29] on ul "QueueTime Locator FOXNFA Segment Account Traveler Hotel Name Check-in Date Chec…" at bounding box center [369, 29] width 469 height 0
paste input "UYEVUS"
type input "UYEVUS"
click at [171, 100] on button "Search" at bounding box center [157, 106] width 44 height 21
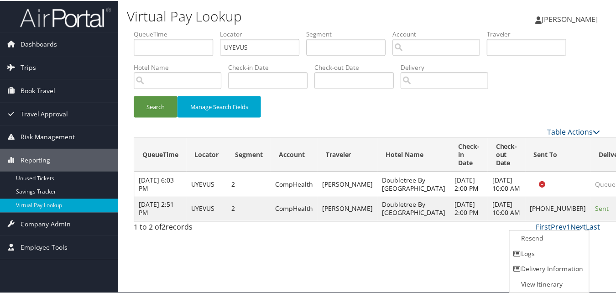
scroll to position [0, 0]
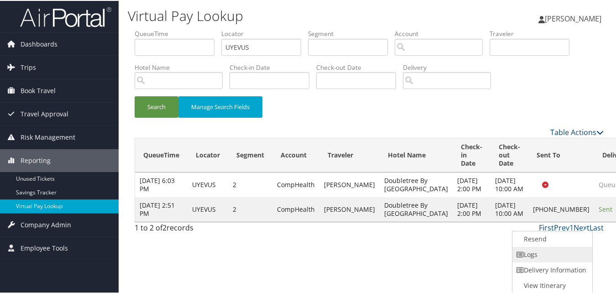
click at [538, 246] on link "Logs" at bounding box center [551, 254] width 78 height 16
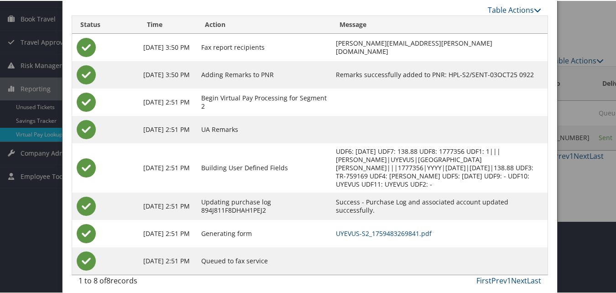
scroll to position [78, 0]
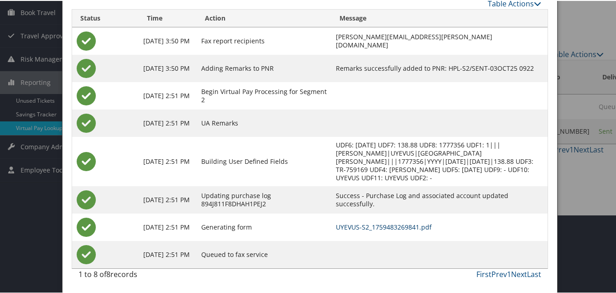
click at [364, 226] on link "UYEVUS-S2_1759483269841.pdf" at bounding box center [384, 226] width 96 height 9
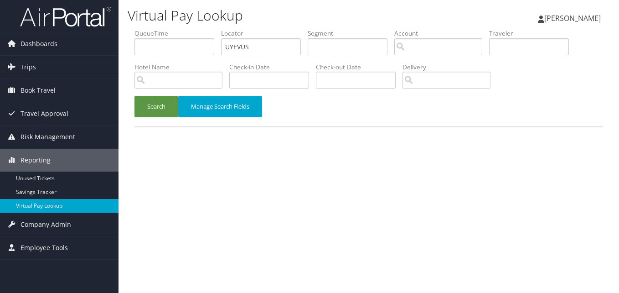
click at [188, 29] on ul "QueueTime Locator UYEVUS Segment Account Traveler Hotel Name Check-in Date Chec…" at bounding box center [369, 29] width 469 height 0
type input "YJOMYS"
click at [153, 112] on button "Search" at bounding box center [157, 106] width 44 height 21
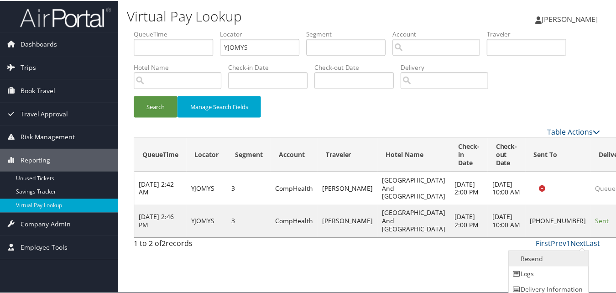
scroll to position [21, 0]
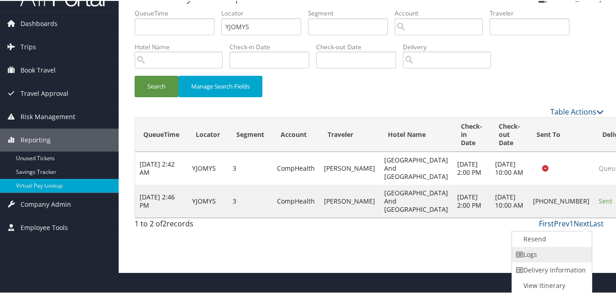
click at [547, 253] on link "Logs" at bounding box center [551, 254] width 78 height 16
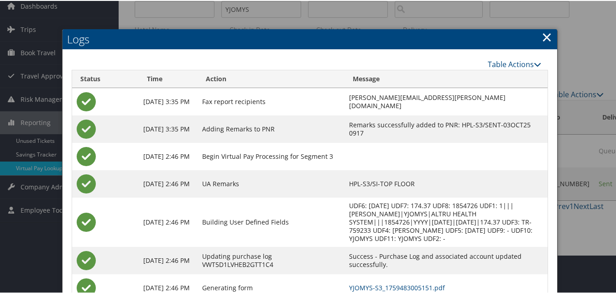
scroll to position [99, 0]
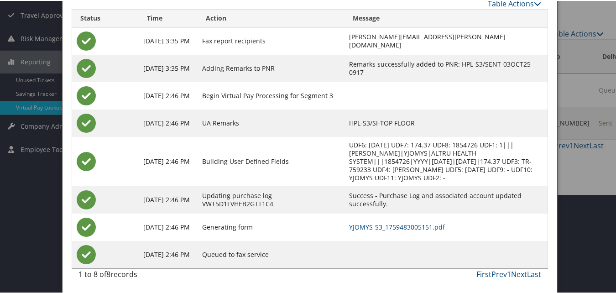
click at [381, 220] on td "YJOMYS-S3_1759483005151.pdf" at bounding box center [445, 226] width 203 height 27
click at [381, 223] on link "YJOMYS-S3_1759483005151.pdf" at bounding box center [397, 226] width 96 height 9
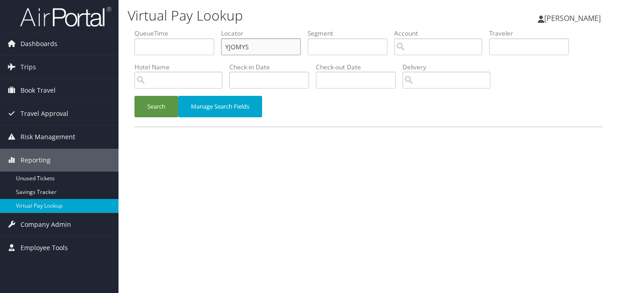
drag, startPoint x: 249, startPoint y: 39, endPoint x: 213, endPoint y: 50, distance: 37.7
click at [213, 29] on ul "QueueTime Locator YJOMYS Segment Account Traveler Hotel Name Check-in Date Chec…" at bounding box center [369, 29] width 469 height 0
paste input "SBTZKQ"
type input "SBTZKQ"
click at [135, 96] on button "Search" at bounding box center [157, 106] width 44 height 21
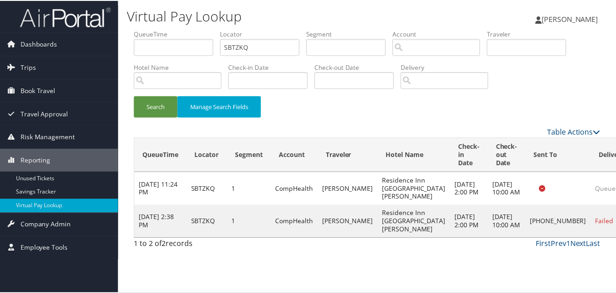
scroll to position [9, 0]
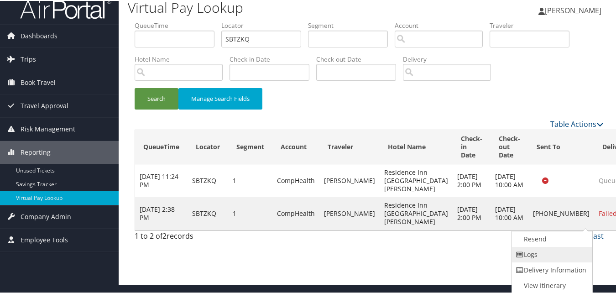
click at [552, 252] on link "Logs" at bounding box center [551, 254] width 78 height 16
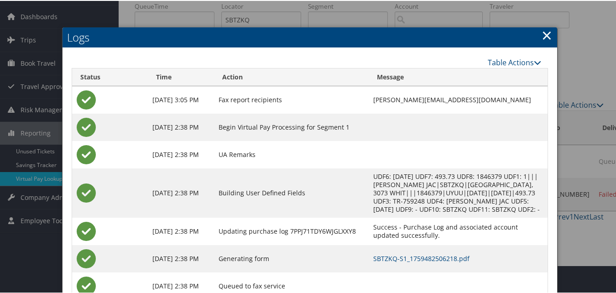
scroll to position [59, 0]
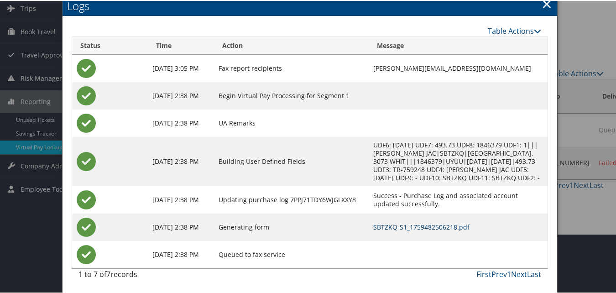
click at [386, 227] on link "SBTZKQ-S1_1759482506218.pdf" at bounding box center [422, 226] width 96 height 9
